Goal: Check status: Check status

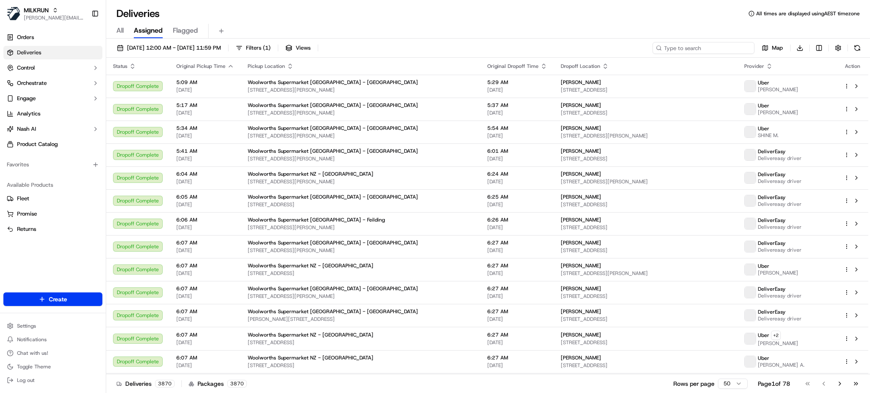
click at [715, 45] on input at bounding box center [704, 48] width 102 height 12
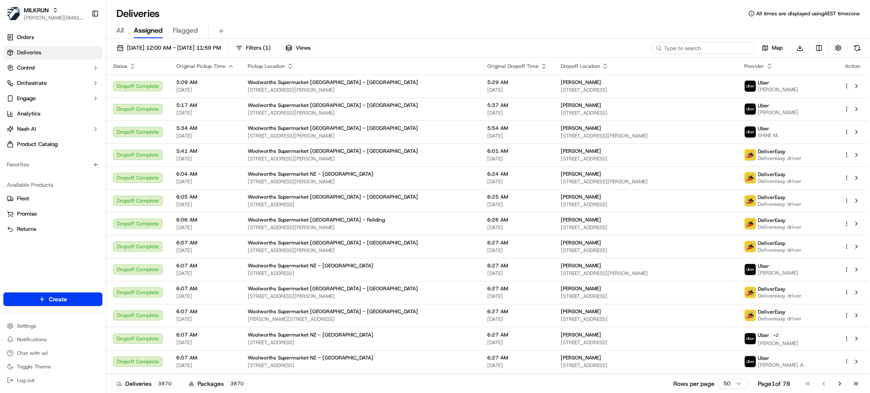
paste input "[PERSON_NAME]"
type input "[PERSON_NAME]"
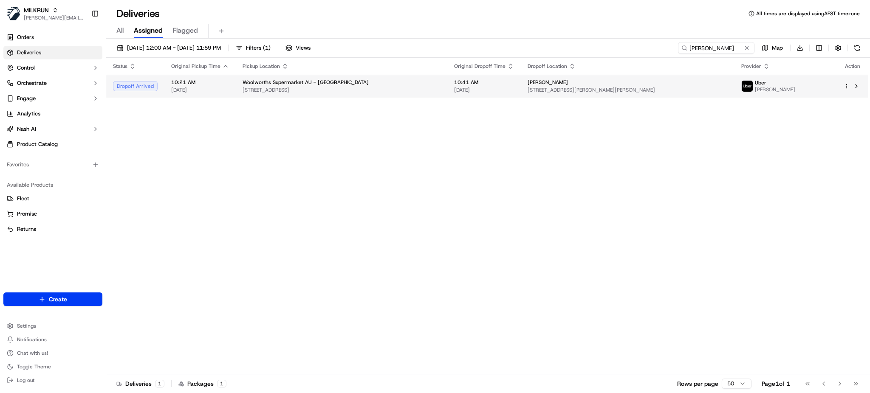
click at [537, 86] on div "[PERSON_NAME] [STREET_ADDRESS][PERSON_NAME][PERSON_NAME]" at bounding box center [628, 86] width 200 height 14
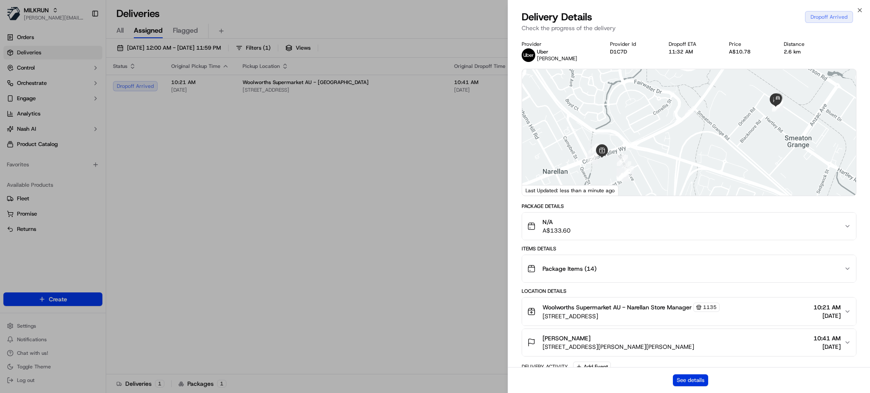
click at [697, 382] on button "See details" at bounding box center [690, 381] width 35 height 12
